Goal: Task Accomplishment & Management: Use online tool/utility

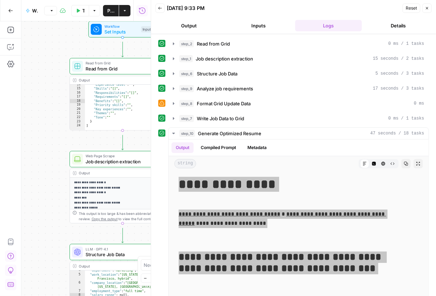
scroll to position [59, 0]
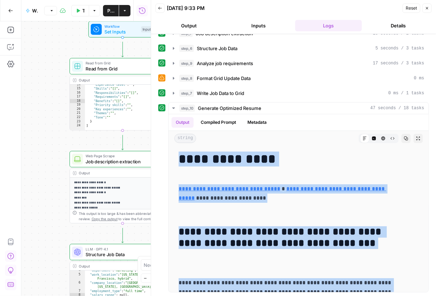
click at [158, 237] on div "**********" at bounding box center [293, 165] width 285 height 262
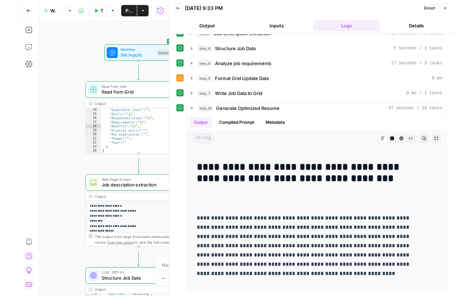
scroll to position [64, 0]
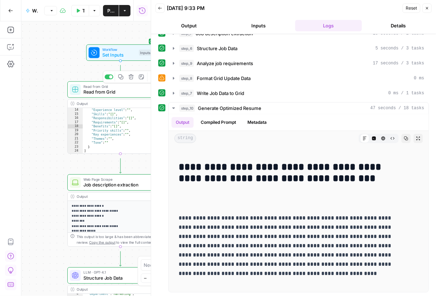
click at [111, 94] on span "Read from Grid" at bounding box center [118, 92] width 71 height 7
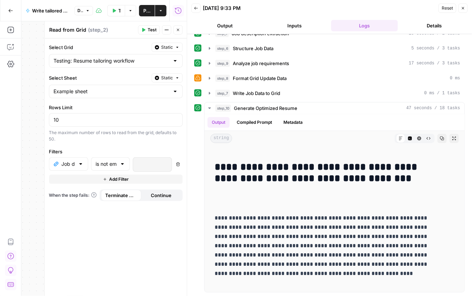
click at [176, 32] on icon "button" at bounding box center [178, 30] width 4 height 4
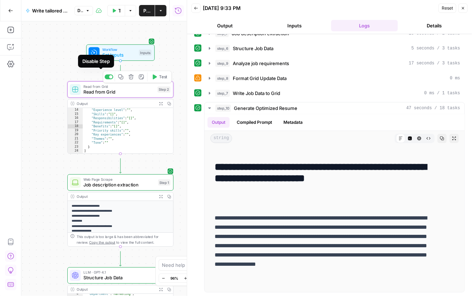
click at [105, 78] on div at bounding box center [109, 76] width 9 height 5
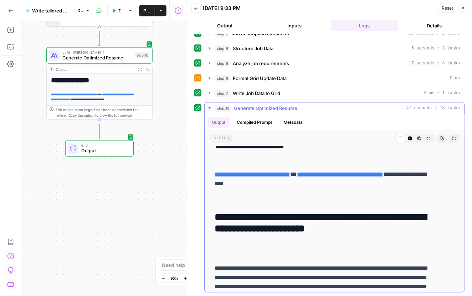
scroll to position [0, 0]
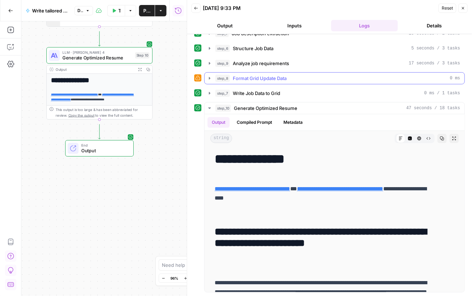
click at [212, 76] on icon "button" at bounding box center [210, 79] width 6 height 6
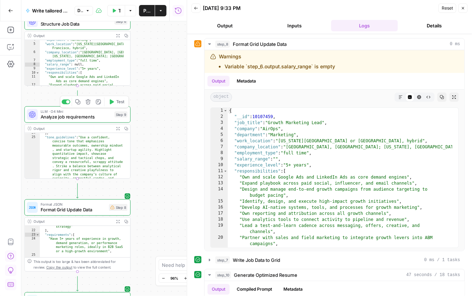
click at [70, 120] on span "Analyze job requirements" at bounding box center [76, 117] width 71 height 7
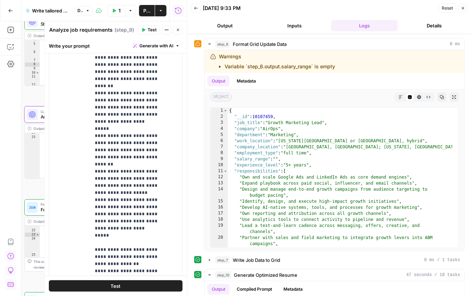
scroll to position [214, 0]
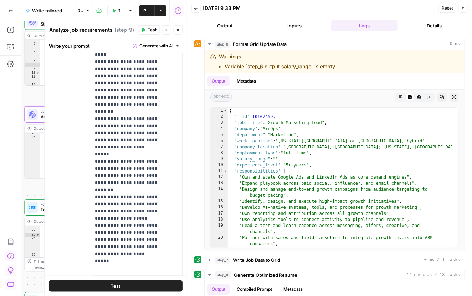
click at [177, 31] on icon "button" at bounding box center [178, 30] width 2 height 2
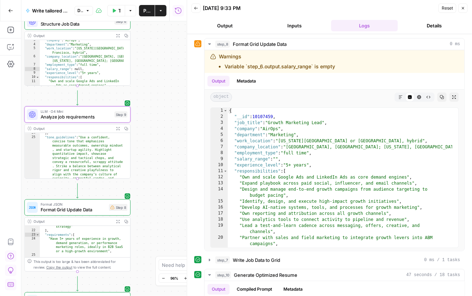
scroll to position [0, 0]
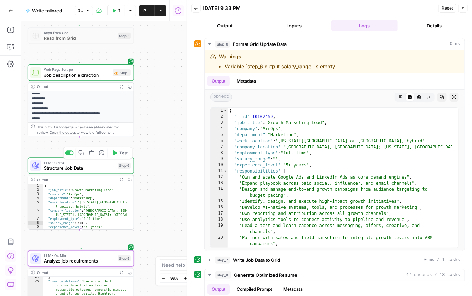
click at [74, 168] on span "Structure Job Data" at bounding box center [79, 168] width 71 height 7
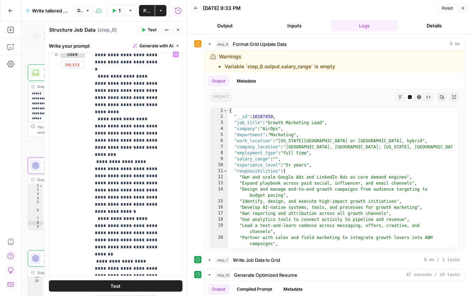
scroll to position [185, 0]
drag, startPoint x: 139, startPoint y: 149, endPoint x: 136, endPoint y: 140, distance: 9.7
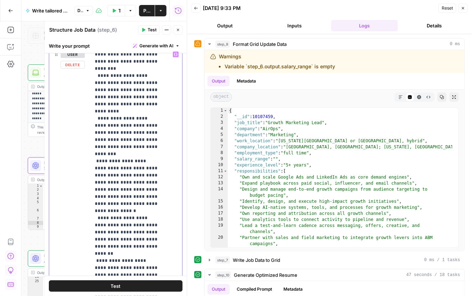
drag, startPoint x: 131, startPoint y: 211, endPoint x: 96, endPoint y: 210, distance: 34.9
click at [96, 210] on div "**********" at bounding box center [131, 199] width 82 height 302
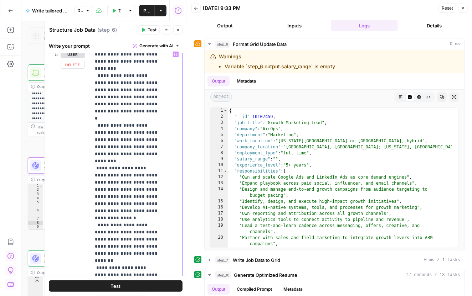
drag, startPoint x: 160, startPoint y: 205, endPoint x: 133, endPoint y: 205, distance: 26.7
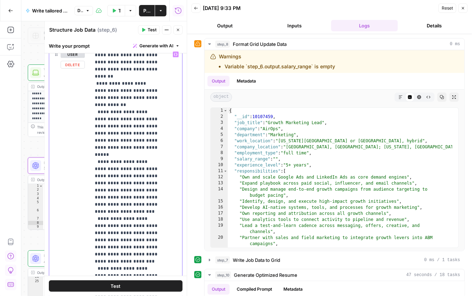
scroll to position [369, 0]
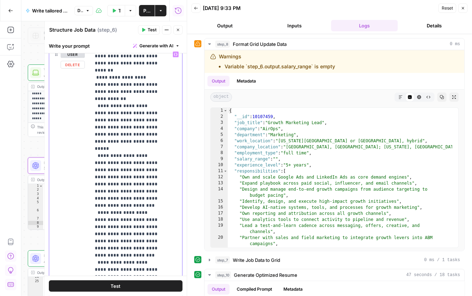
click at [145, 171] on p "**********" at bounding box center [127, 265] width 65 height 1167
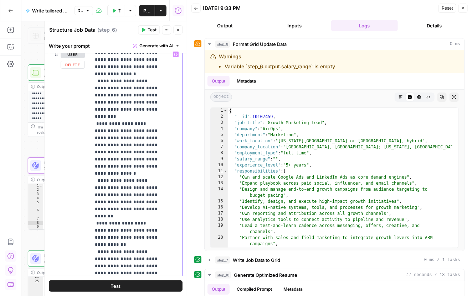
scroll to position [218, 0]
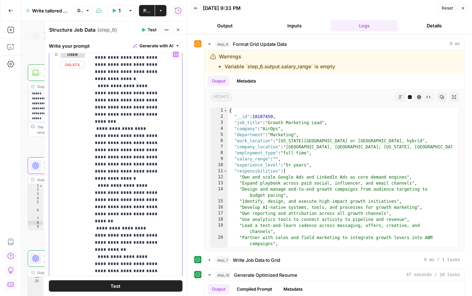
drag, startPoint x: 131, startPoint y: 153, endPoint x: 142, endPoint y: 182, distance: 31.2
copy p "**********"
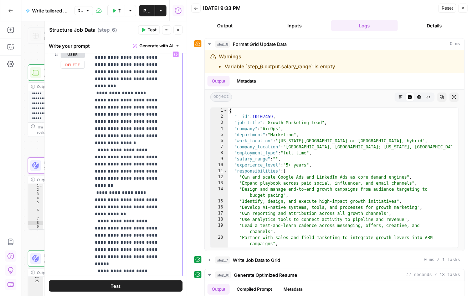
scroll to position [260, 0]
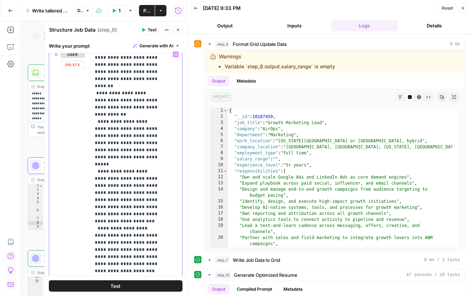
scroll to position [378, 0]
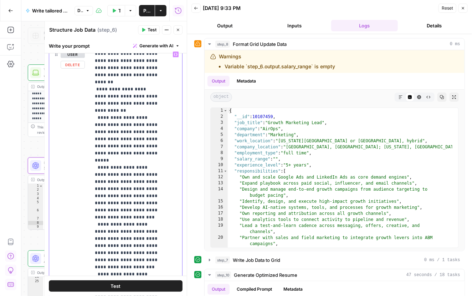
click at [145, 181] on p "**********" at bounding box center [127, 269] width 65 height 1193
click at [144, 188] on p "**********" at bounding box center [127, 269] width 65 height 1193
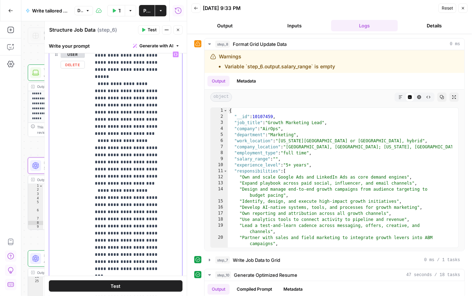
scroll to position [486, 0]
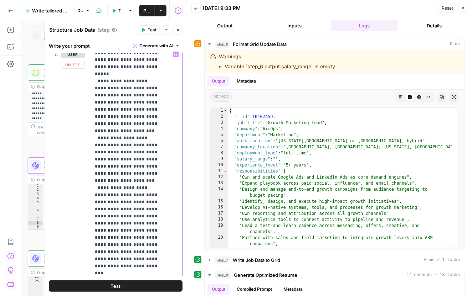
click at [153, 169] on p "**********" at bounding box center [127, 175] width 65 height 1220
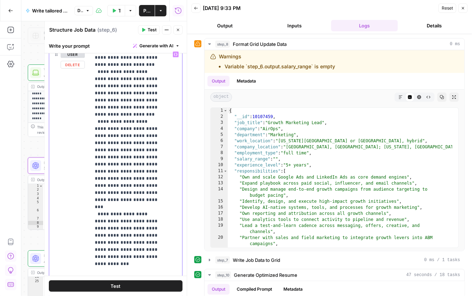
drag, startPoint x: 162, startPoint y: 145, endPoint x: 117, endPoint y: 135, distance: 46.3
click at [117, 135] on p "**********" at bounding box center [127, 100] width 65 height 1247
drag, startPoint x: 127, startPoint y: 155, endPoint x: 120, endPoint y: 143, distance: 13.7
click at [120, 143] on p "**********" at bounding box center [127, 109] width 65 height 1265
drag, startPoint x: 118, startPoint y: 143, endPoint x: 128, endPoint y: 156, distance: 15.8
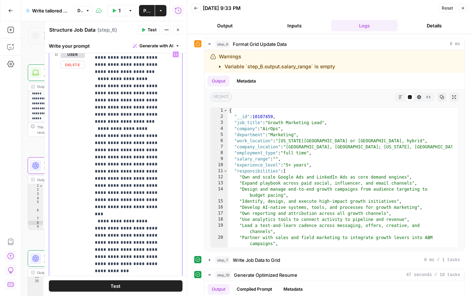
click at [128, 156] on p "**********" at bounding box center [127, 109] width 65 height 1265
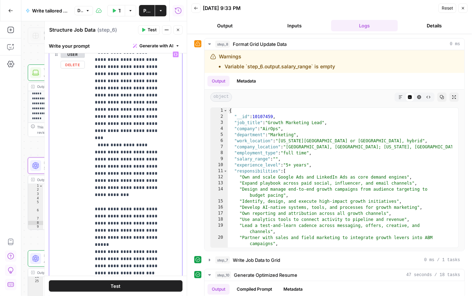
scroll to position [652, 0]
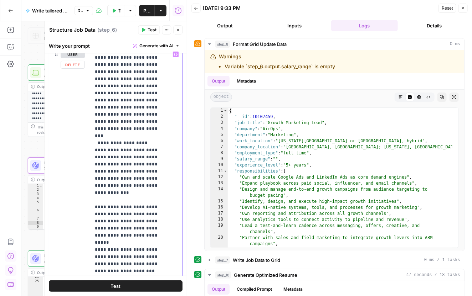
drag, startPoint x: 160, startPoint y: 138, endPoint x: 149, endPoint y: 138, distance: 11.8
click at [149, 138] on p "**********" at bounding box center [127, 27] width 65 height 1256
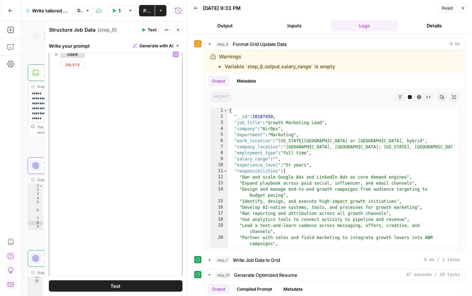
scroll to position [975, 0]
drag, startPoint x: 152, startPoint y: 197, endPoint x: 96, endPoint y: 201, distance: 56.0
click at [96, 201] on div "**********" at bounding box center [131, 199] width 82 height 302
click at [199, 227] on div "step_8 Format Grid Update Data 0 ms Warnings Variable `step_6.output.salary_ran…" at bounding box center [329, 144] width 270 height 213
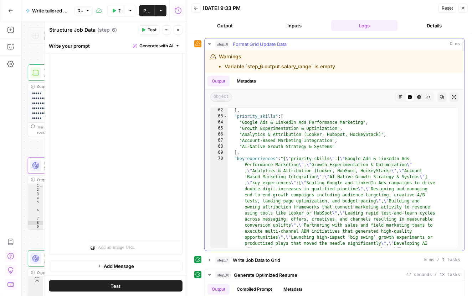
scroll to position [436, 0]
click at [199, 147] on div "step_8 Format Grid Update Data 0 ms Warnings Variable `step_6.output.salary_ran…" at bounding box center [329, 144] width 270 height 213
click at [211, 45] on icon "button" at bounding box center [209, 43] width 2 height 1
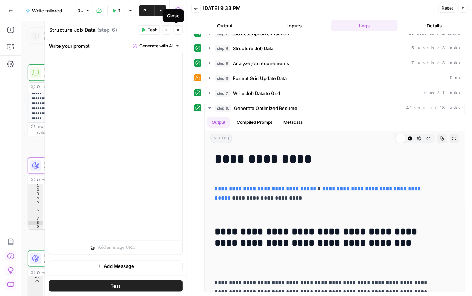
click at [176, 32] on icon "button" at bounding box center [178, 30] width 4 height 4
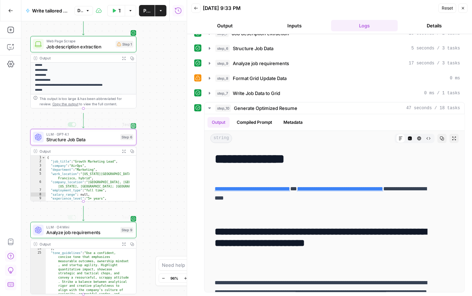
drag, startPoint x: 94, startPoint y: 248, endPoint x: 91, endPoint y: 92, distance: 156.0
click at [91, 92] on div "**********" at bounding box center [109, 57] width 159 height 264
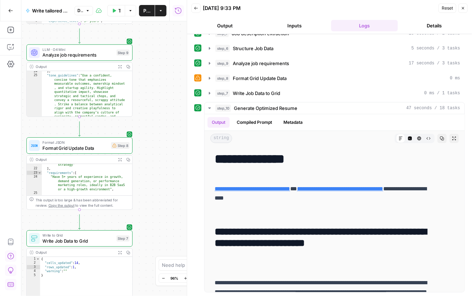
drag, startPoint x: 146, startPoint y: 192, endPoint x: 142, endPoint y: 14, distance: 177.8
click at [142, 14] on div "**********" at bounding box center [93, 148] width 187 height 296
click at [64, 135] on div at bounding box center [68, 133] width 9 height 5
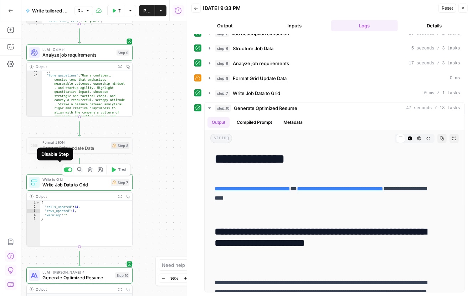
click at [64, 172] on div at bounding box center [68, 170] width 9 height 5
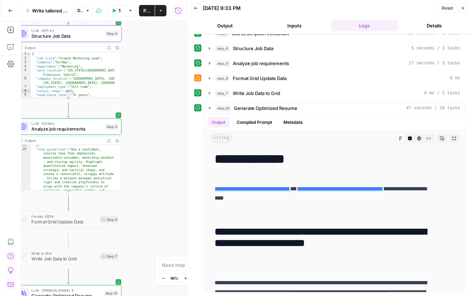
drag, startPoint x: 152, startPoint y: 224, endPoint x: 141, endPoint y: 298, distance: 74.9
click at [141, 296] on html "**********" at bounding box center [236, 148] width 472 height 296
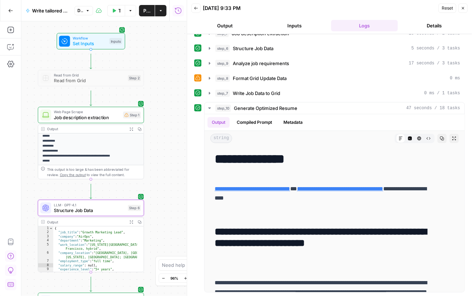
drag, startPoint x: 142, startPoint y: 101, endPoint x: 165, endPoint y: 276, distance: 176.4
click at [165, 276] on body "**********" at bounding box center [236, 148] width 472 height 296
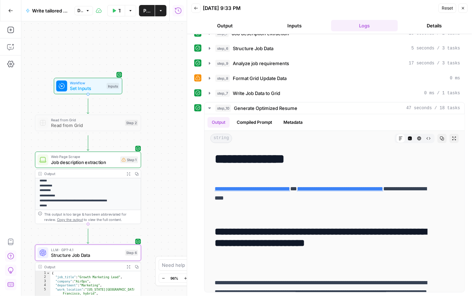
drag, startPoint x: 148, startPoint y: 78, endPoint x: 145, endPoint y: 124, distance: 45.7
click at [145, 123] on div "**********" at bounding box center [103, 158] width 165 height 275
click at [88, 93] on span "Set Inputs" at bounding box center [87, 89] width 34 height 7
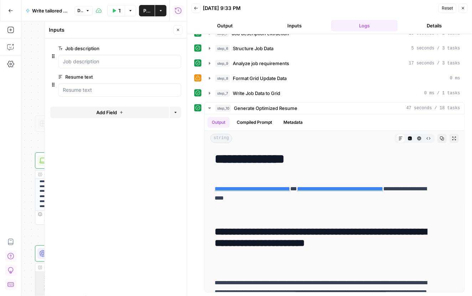
click at [157, 53] on button "edit field" at bounding box center [157, 48] width 27 height 9
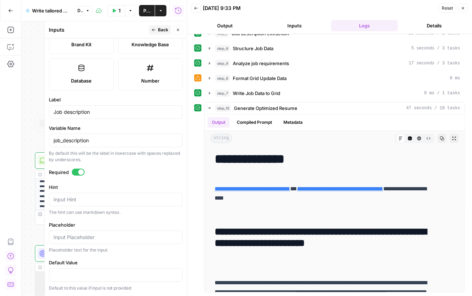
scroll to position [279, 0]
click at [102, 196] on textarea "Hint" at bounding box center [115, 199] width 124 height 7
click at [103, 150] on div "By default this will be the label in lowercase with spaces replaced by undersco…" at bounding box center [116, 156] width 134 height 13
click at [93, 196] on textarea "Hint" at bounding box center [115, 199] width 124 height 7
click at [93, 234] on input "Placeholder" at bounding box center [115, 237] width 124 height 7
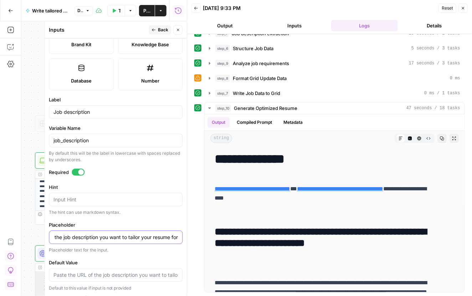
scroll to position [0, 93]
type input "Paste the URL of the job description you want to tailor your resume for"
click at [144, 77] on form "Input type Short Text Long Text Single Select Multi Select JSON File Text File …" at bounding box center [116, 167] width 142 height 258
click at [130, 109] on input "Job description" at bounding box center [115, 112] width 124 height 7
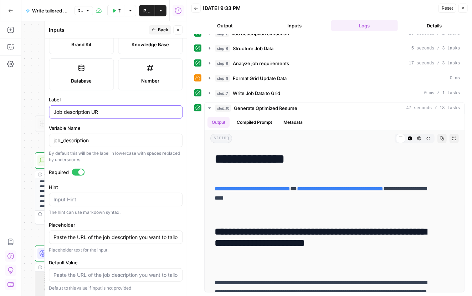
type input "Job description URL"
click at [158, 33] on span "Back" at bounding box center [163, 30] width 10 height 6
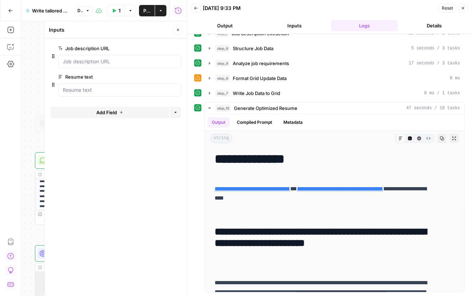
click at [164, 79] on icon "button" at bounding box center [166, 77] width 4 height 4
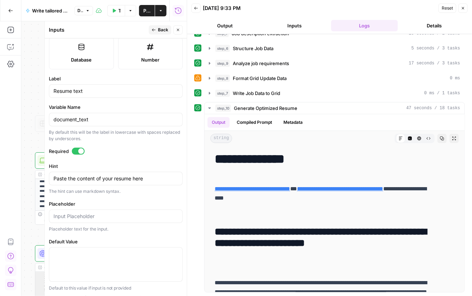
scroll to position [296, 0]
drag, startPoint x: 130, startPoint y: 158, endPoint x: 134, endPoint y: 174, distance: 16.8
click at [134, 174] on div "Hint Paste the content of your resume here Paste the content of your resume her…" at bounding box center [116, 179] width 134 height 32
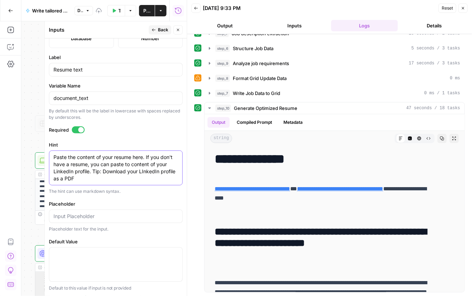
click at [144, 182] on textarea "Paste the content of your resume here. If you don't have a resume, you can past…" at bounding box center [115, 168] width 124 height 28
click at [76, 182] on textarea "Paste the content of your resume here. If you don't have a resume, you can past…" at bounding box center [115, 168] width 124 height 28
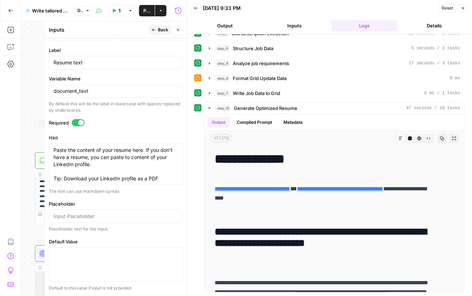
click at [143, 186] on div "Paste the content of your resume here. If you don't have a resume, you can past…" at bounding box center [116, 165] width 134 height 42
click at [143, 182] on textarea "Paste the content of your resume here. If you don't have a resume, you can past…" at bounding box center [115, 165] width 124 height 36
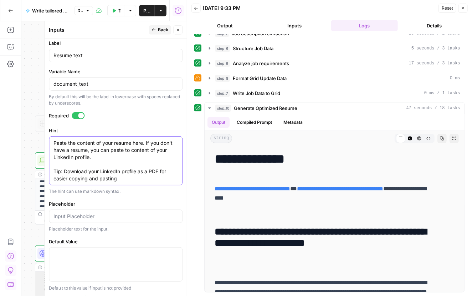
type textarea "Paste the content of your resume here. If you don't have a resume, you can past…"
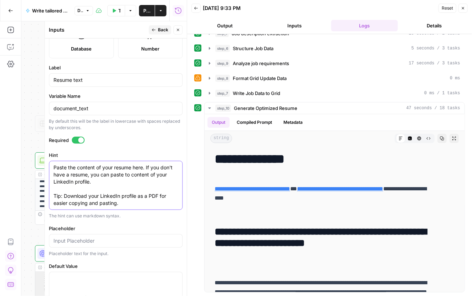
scroll to position [0, 0]
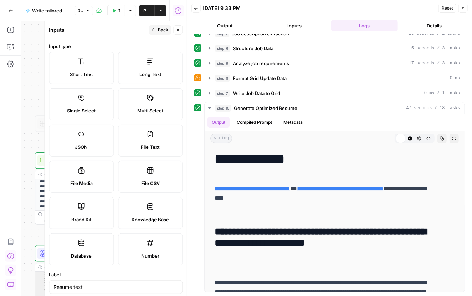
click at [158, 33] on span "Back" at bounding box center [163, 30] width 10 height 6
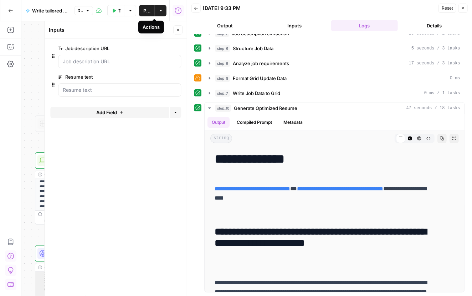
click at [157, 9] on button "Actions" at bounding box center [160, 10] width 11 height 11
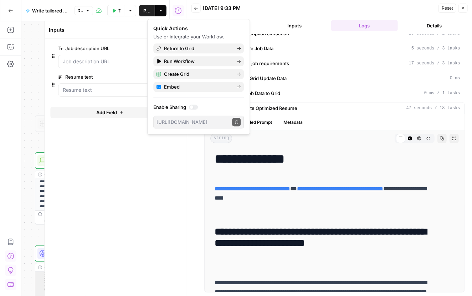
click at [157, 7] on button "Actions" at bounding box center [160, 10] width 11 height 11
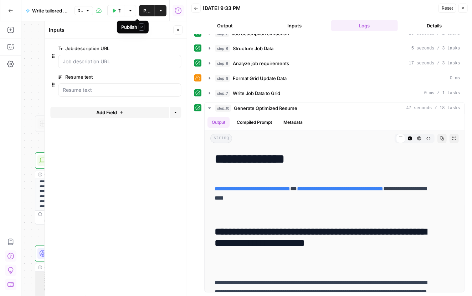
click at [139, 15] on button "Publish" at bounding box center [147, 10] width 16 height 11
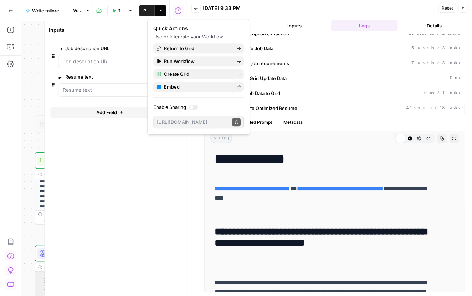
click at [334, 14] on div "Back [DATE] 9:33 PM Reset Close" at bounding box center [329, 8] width 276 height 11
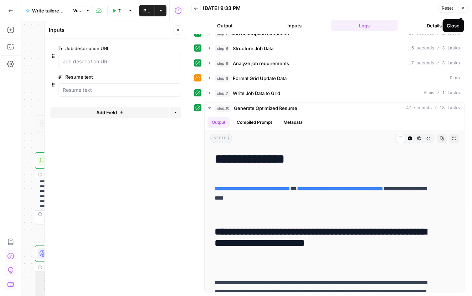
click at [435, 11] on button "Close" at bounding box center [462, 8] width 9 height 9
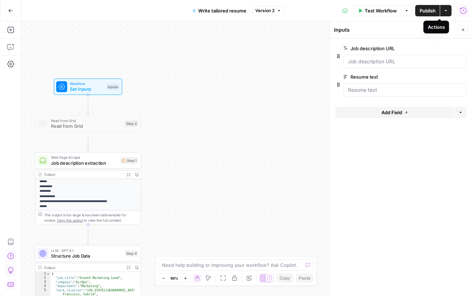
click at [435, 10] on icon "button" at bounding box center [445, 11] width 4 height 4
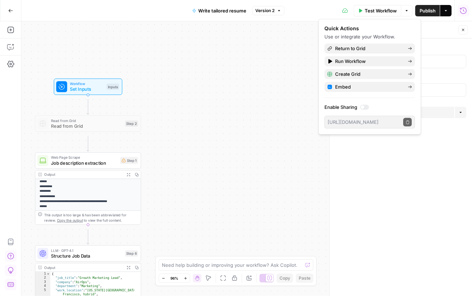
click at [370, 198] on form "Job description URL edit field Delete group Resume text edit field Delete group…" at bounding box center [401, 167] width 142 height 258
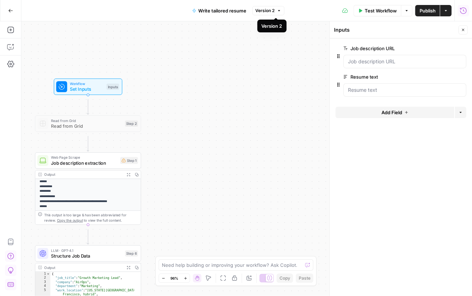
click at [275, 13] on span "Version 2" at bounding box center [264, 10] width 19 height 6
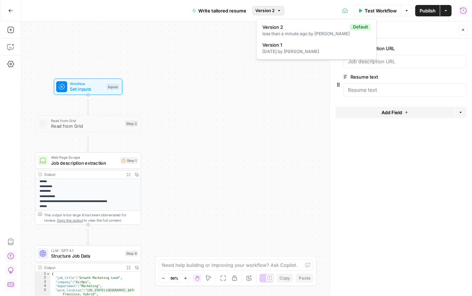
click at [275, 13] on span "Version 2" at bounding box center [264, 10] width 19 height 6
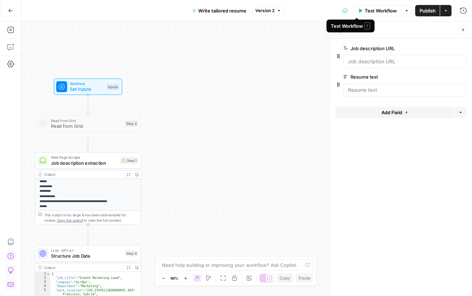
click at [371, 10] on span "Test Workflow" at bounding box center [380, 10] width 32 height 7
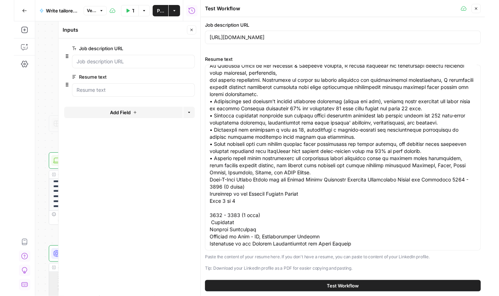
scroll to position [1737, 0]
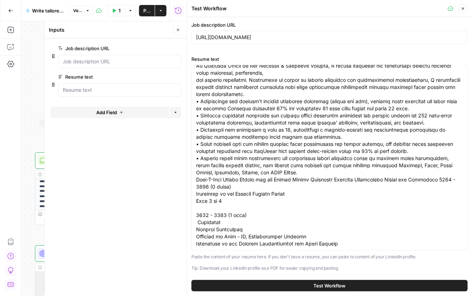
click at [336, 283] on span "Test Workflow" at bounding box center [329, 285] width 32 height 7
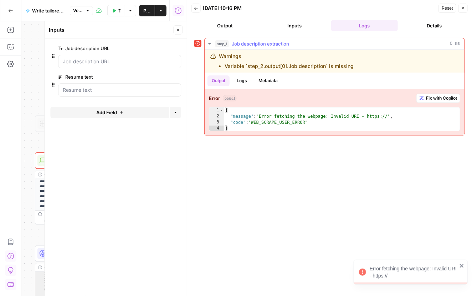
click at [345, 73] on div "Warnings Variable `step_2.output[0].Job description` is missing" at bounding box center [334, 61] width 260 height 23
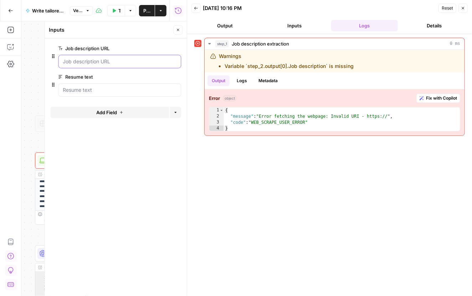
click at [163, 65] on URL "Job description URL" at bounding box center [120, 61] width 114 height 7
click at [435, 102] on span "Fix with Copilot" at bounding box center [441, 98] width 31 height 6
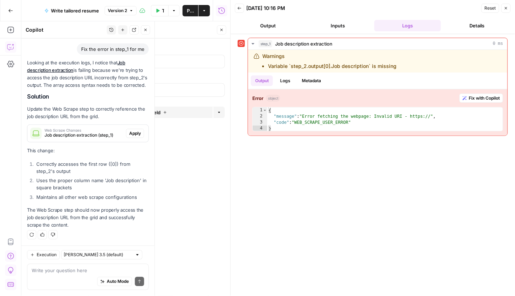
scroll to position [6560, 0]
click at [222, 32] on icon "button" at bounding box center [222, 30] width 4 height 4
click at [435, 9] on icon "button" at bounding box center [506, 8] width 4 height 4
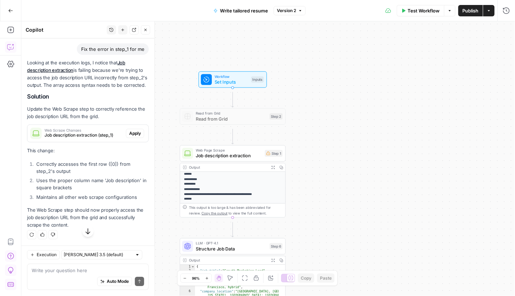
drag, startPoint x: 204, startPoint y: 175, endPoint x: 430, endPoint y: 169, distance: 225.9
click at [429, 169] on div "**********" at bounding box center [268, 158] width 494 height 275
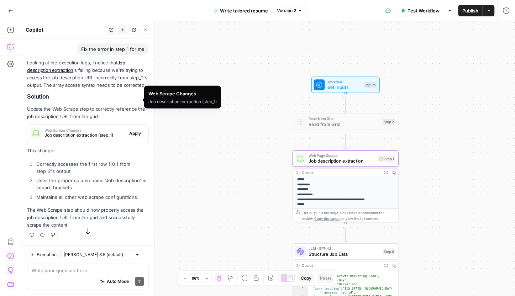
click at [72, 132] on span "Job description extraction (step_1)" at bounding box center [84, 135] width 79 height 6
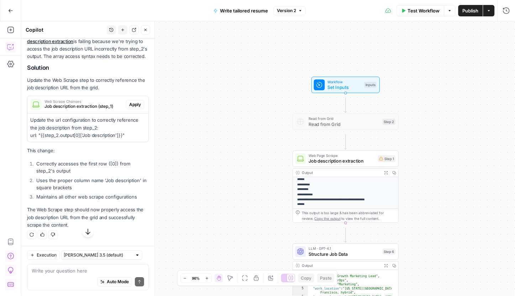
scroll to position [6587, 0]
click at [129, 102] on span "Apply" at bounding box center [135, 105] width 12 height 6
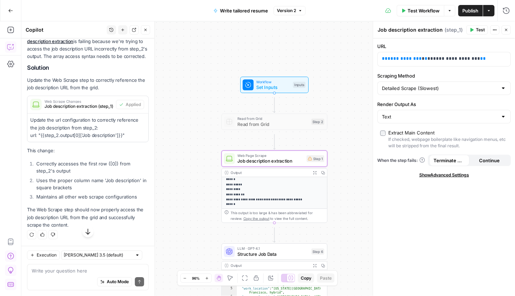
click at [435, 33] on span "Test" at bounding box center [481, 30] width 9 height 6
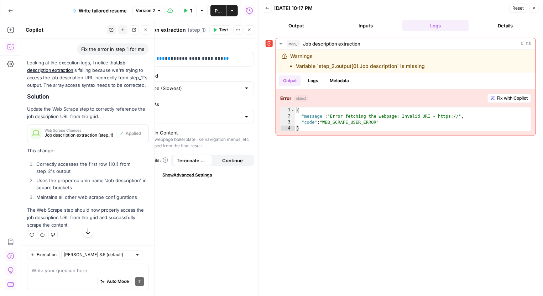
scroll to position [6510, 0]
click at [272, 46] on icon at bounding box center [269, 43] width 5 height 5
click at [251, 34] on button "Close" at bounding box center [249, 29] width 9 height 9
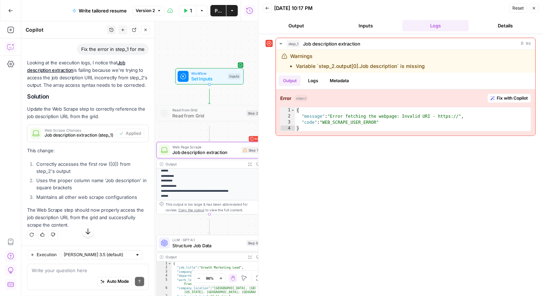
drag, startPoint x: 203, startPoint y: 117, endPoint x: 136, endPoint y: 108, distance: 67.9
click at [136, 108] on body "**********" at bounding box center [271, 148] width 543 height 296
click at [199, 78] on span "Set Inputs" at bounding box center [206, 78] width 34 height 7
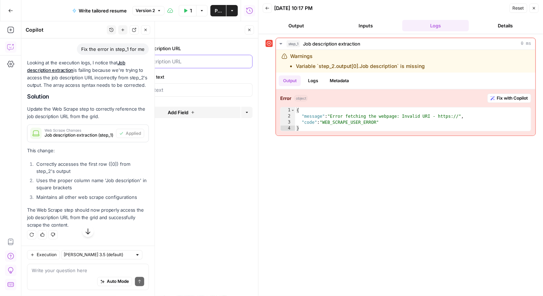
click at [214, 65] on URL "Job description URL" at bounding box center [192, 61] width 114 height 7
click at [227, 12] on button "Actions" at bounding box center [232, 10] width 11 height 11
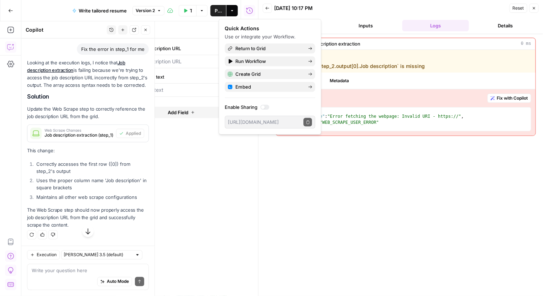
click at [227, 12] on button "Actions" at bounding box center [232, 10] width 11 height 11
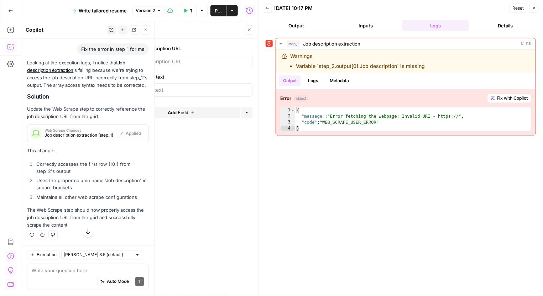
click at [435, 11] on span "Reset" at bounding box center [518, 8] width 11 height 6
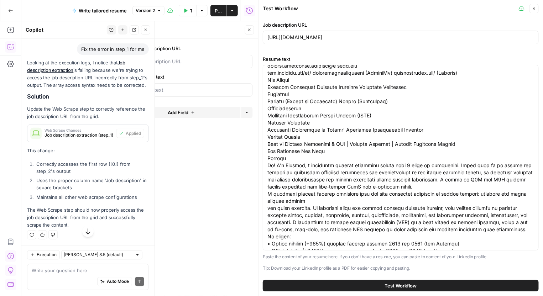
scroll to position [15, 0]
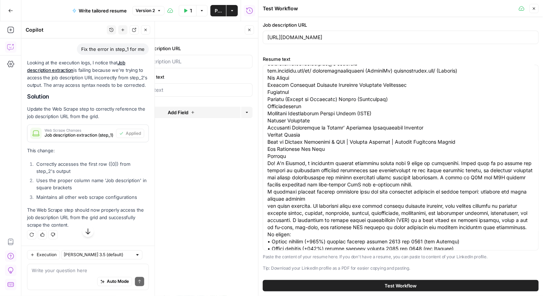
click at [405, 280] on button "Test Workflow" at bounding box center [401, 285] width 276 height 11
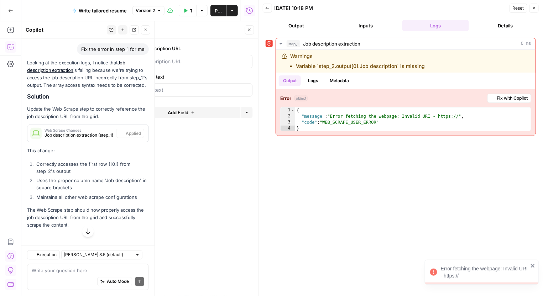
scroll to position [6510, 0]
click at [406, 70] on li "Variable `step_2.output[0].Job description` is missing" at bounding box center [360, 66] width 129 height 7
click at [413, 144] on div "{ "message" : "Error fetching the webpage: Invalid URI - https://" , "code" : "…" at bounding box center [413, 126] width 236 height 36
type textarea "**********"
click at [248, 32] on icon "button" at bounding box center [250, 30] width 4 height 4
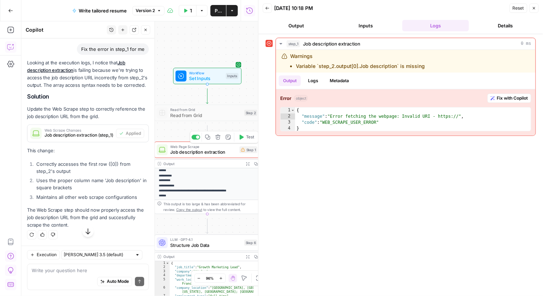
click at [220, 155] on span "Job description extraction" at bounding box center [204, 152] width 66 height 7
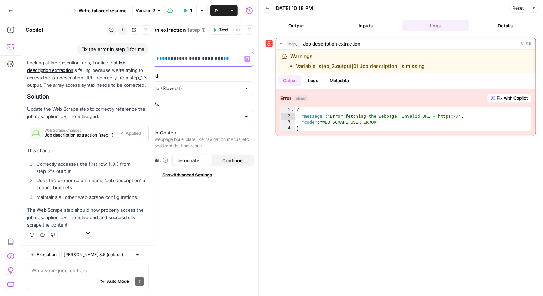
click at [201, 61] on span "**********" at bounding box center [199, 58] width 44 height 5
click at [246, 61] on icon "button" at bounding box center [248, 59] width 4 height 4
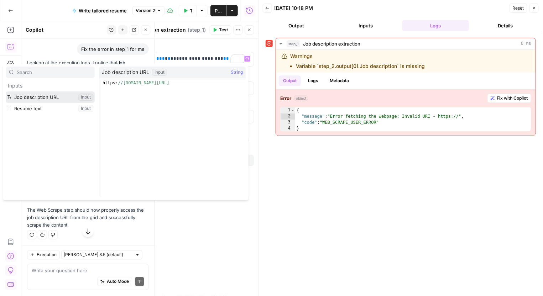
click at [64, 103] on button "Select variable Job description URL" at bounding box center [50, 97] width 89 height 11
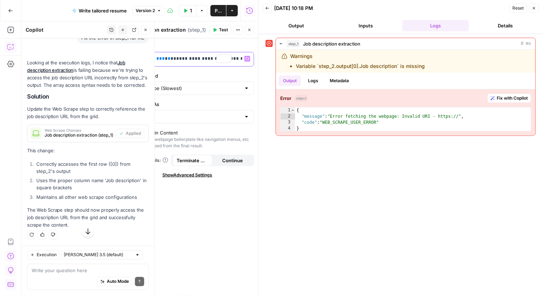
scroll to position [6524, 0]
click at [219, 33] on span "Test" at bounding box center [223, 30] width 9 height 6
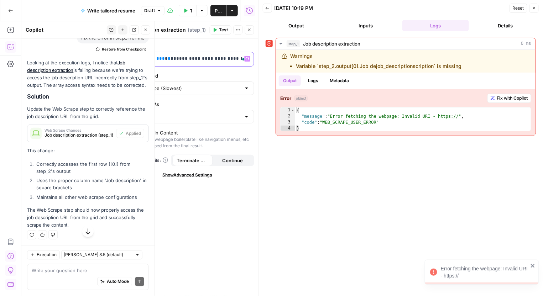
click at [212, 61] on span "**********" at bounding box center [218, 58] width 83 height 5
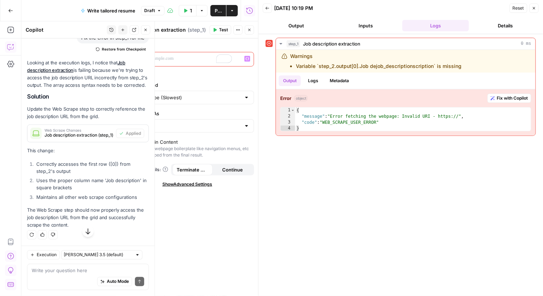
click at [246, 61] on icon "button" at bounding box center [248, 58] width 4 height 3
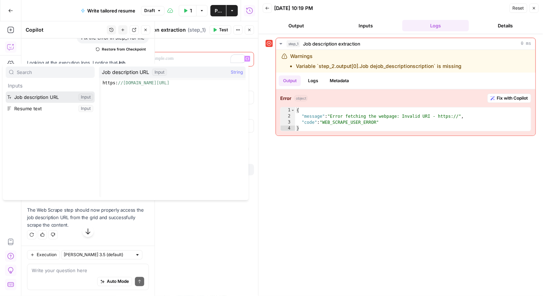
click at [41, 103] on button "Select variable Job description URL" at bounding box center [50, 97] width 89 height 11
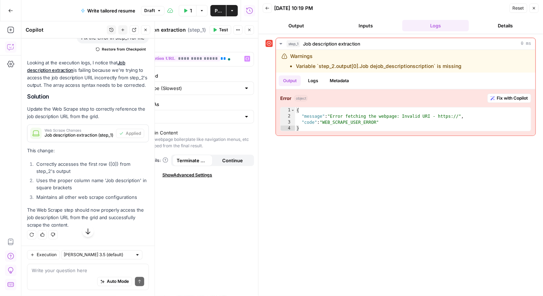
click at [254, 87] on div "**********" at bounding box center [187, 167] width 142 height 258
click at [219, 33] on span "Test" at bounding box center [223, 30] width 9 height 6
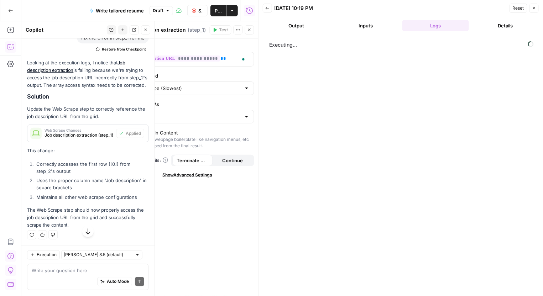
click at [144, 32] on icon "button" at bounding box center [146, 30] width 4 height 4
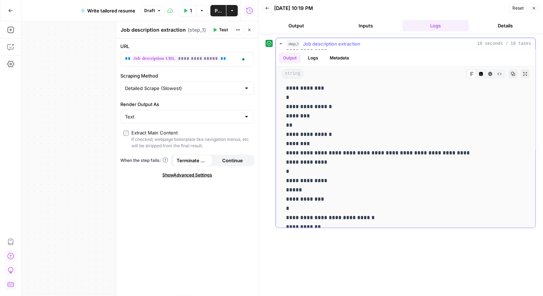
scroll to position [432, 0]
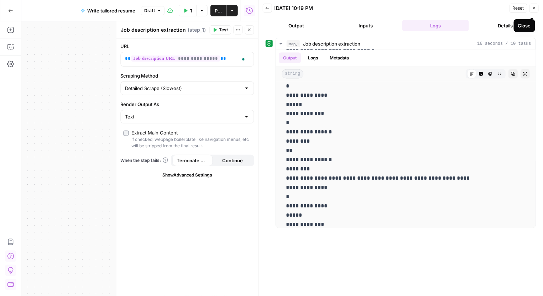
click at [435, 11] on button "Close" at bounding box center [534, 8] width 9 height 9
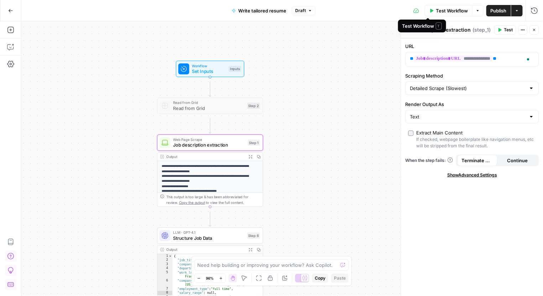
click at [435, 11] on span "Test Workflow" at bounding box center [452, 10] width 32 height 7
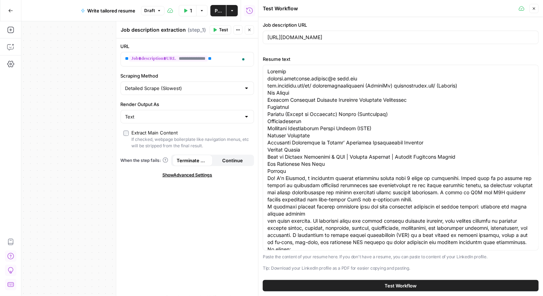
click at [391, 280] on button "Test Workflow" at bounding box center [401, 285] width 276 height 11
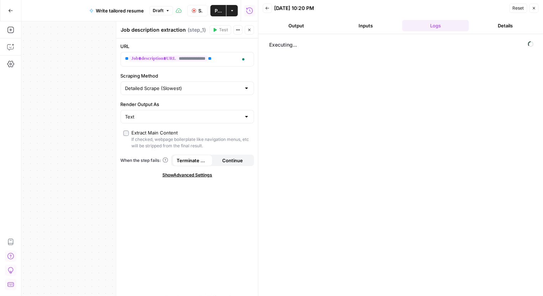
click at [250, 35] on button "Close" at bounding box center [249, 29] width 9 height 9
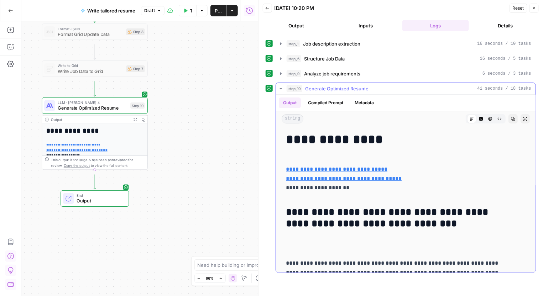
click at [284, 92] on icon "button" at bounding box center [281, 89] width 6 height 6
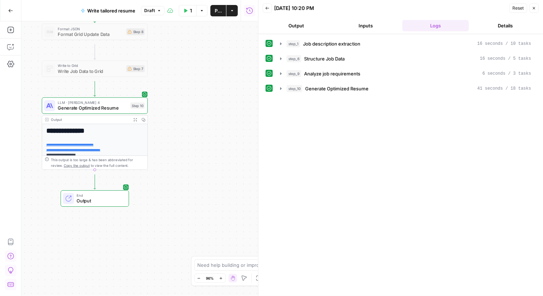
click at [107, 10] on span "Write tailored resume" at bounding box center [111, 10] width 48 height 7
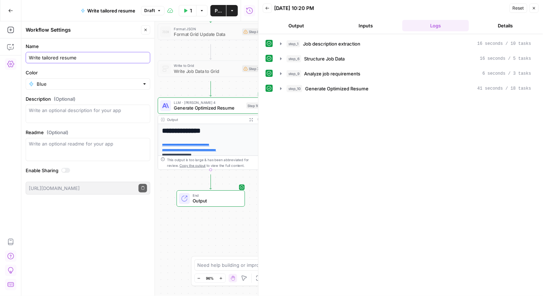
click at [100, 61] on input "Write tailored resume" at bounding box center [88, 57] width 118 height 7
type input "Write tailored resume from job description – Built by [PERSON_NAME] ([PERSON_NA…"
click at [56, 61] on input "Write tailored resume from job description – Built by [PERSON_NAME] ([PERSON_NA…" at bounding box center [88, 57] width 118 height 7
click at [112, 121] on textarea "Description (Optional)" at bounding box center [88, 114] width 118 height 14
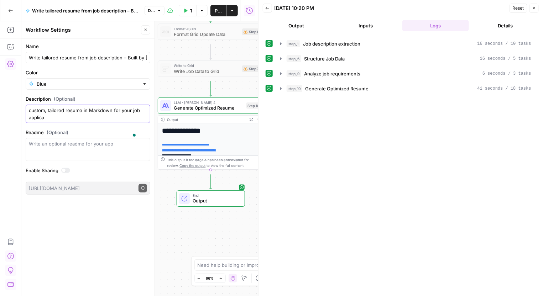
scroll to position [26, 0]
type textarea "Enter the URL to a job description and copy/paste your resume or LinkedIn infor…"
click at [145, 31] on icon "button" at bounding box center [146, 30] width 2 height 2
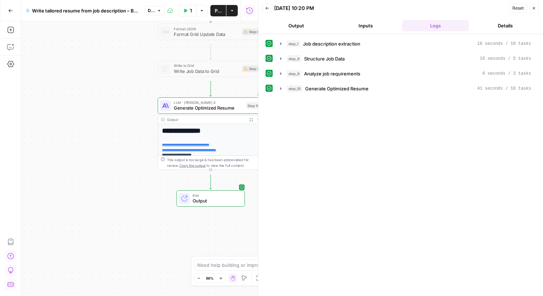
click at [230, 12] on icon "button" at bounding box center [232, 11] width 4 height 4
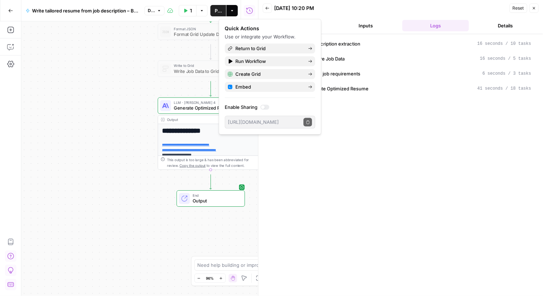
click at [230, 12] on icon "button" at bounding box center [232, 11] width 4 height 4
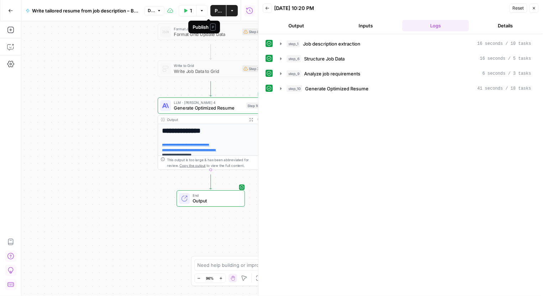
click at [215, 14] on span "Publish" at bounding box center [218, 10] width 7 height 7
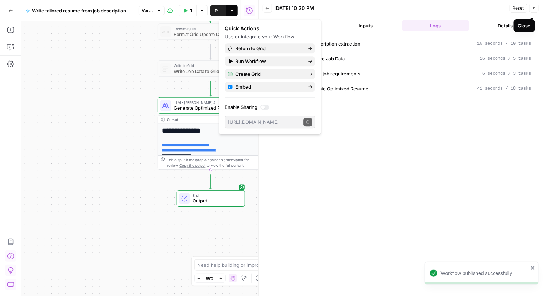
click at [435, 10] on icon "button" at bounding box center [534, 8] width 4 height 4
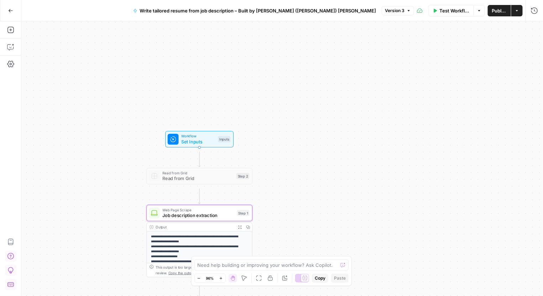
click at [435, 11] on icon "button" at bounding box center [479, 11] width 4 height 4
click at [435, 14] on button "Actions" at bounding box center [517, 10] width 11 height 11
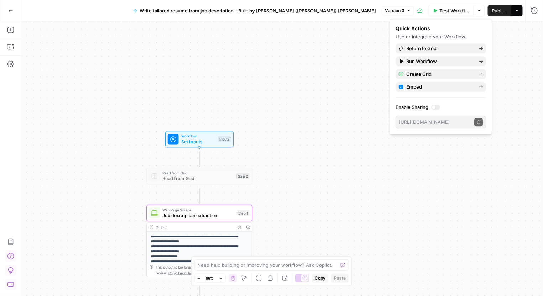
click at [12, 11] on icon "button" at bounding box center [10, 10] width 5 height 5
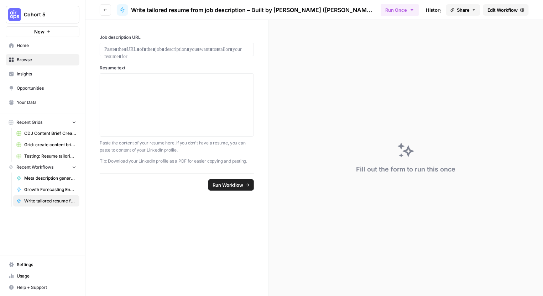
click at [201, 79] on div "Job description URL Resume text Paste the content of your resume here. If you d…" at bounding box center [176, 97] width 183 height 154
click at [194, 56] on div at bounding box center [177, 50] width 154 height 14
click at [163, 53] on p at bounding box center [176, 49] width 145 height 7
click at [197, 154] on p "Paste the content of your resume here. If you don't have a resume, you can past…" at bounding box center [177, 147] width 154 height 14
click at [161, 106] on div at bounding box center [176, 105] width 145 height 57
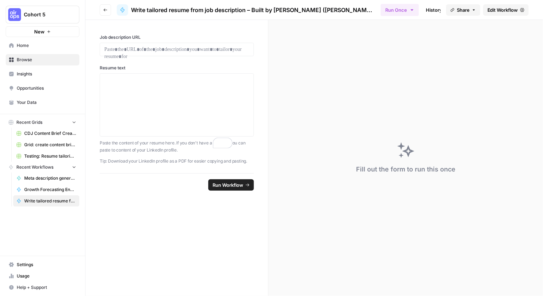
click at [166, 56] on div at bounding box center [177, 50] width 154 height 14
click at [192, 53] on p at bounding box center [176, 49] width 145 height 7
click at [167, 134] on div at bounding box center [176, 105] width 145 height 57
